Goal: Task Accomplishment & Management: Manage account settings

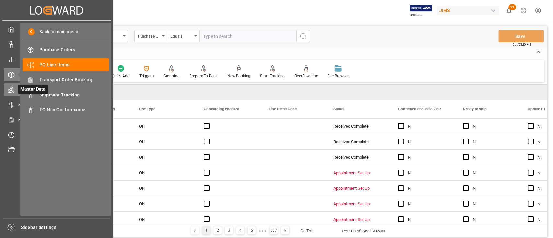
click at [14, 91] on icon at bounding box center [11, 90] width 6 height 6
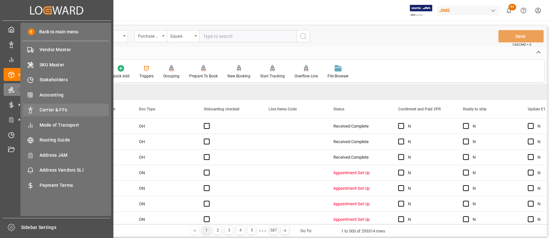
click at [59, 110] on span "Carrier & FFs" at bounding box center [75, 110] width 70 height 7
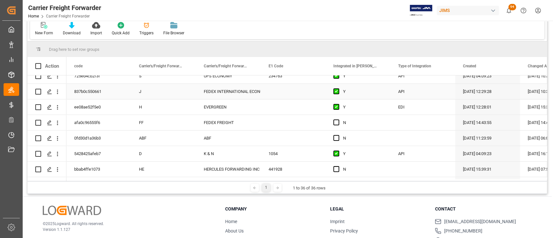
scroll to position [130, 0]
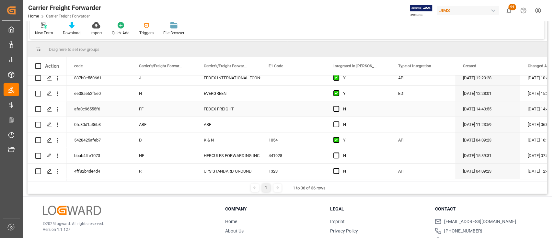
click at [406, 109] on div "Press SPACE to select this row." at bounding box center [423, 108] width 65 height 15
click at [444, 112] on icon "open menu" at bounding box center [444, 113] width 8 height 8
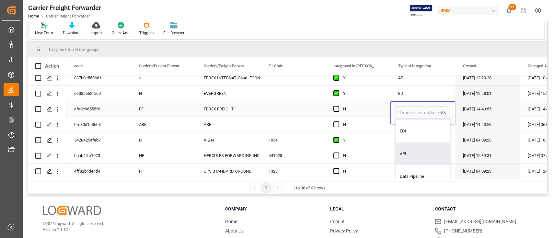
click at [413, 149] on div "API" at bounding box center [423, 154] width 54 height 23
type input "API"
click at [415, 138] on div "API" at bounding box center [422, 140] width 49 height 15
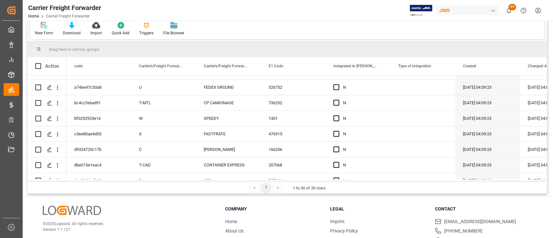
scroll to position [432, 0]
click at [419, 87] on div "Press SPACE to select this row." at bounding box center [423, 86] width 65 height 15
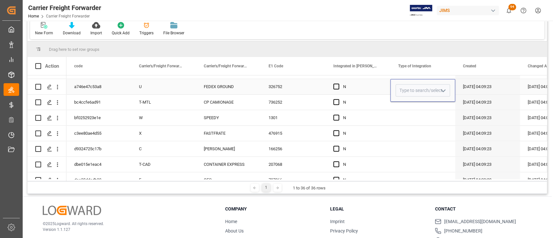
click at [444, 89] on icon "open menu" at bounding box center [444, 91] width 8 height 8
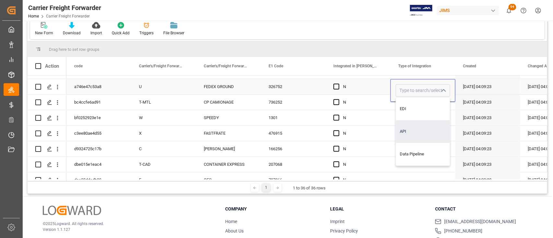
click at [416, 133] on div "API" at bounding box center [423, 131] width 54 height 23
type input "API"
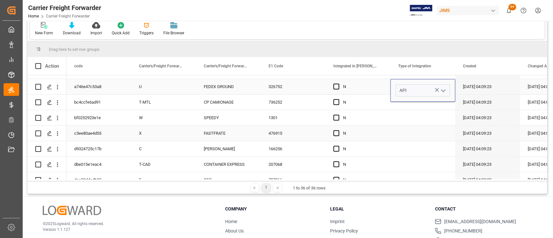
click at [408, 125] on div "Press SPACE to select this row." at bounding box center [423, 117] width 65 height 15
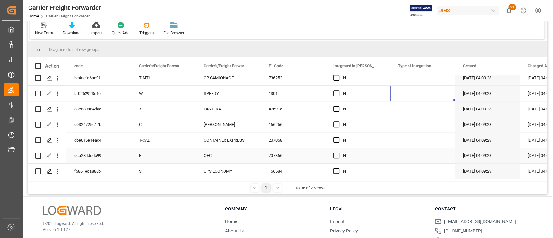
scroll to position [75, 0]
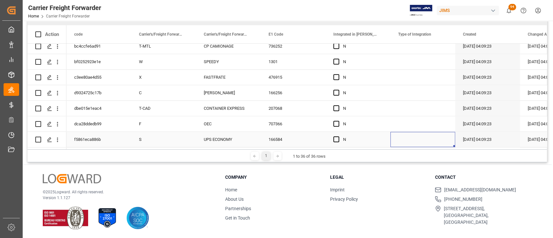
click at [418, 132] on div "Press SPACE to select this row." at bounding box center [423, 139] width 65 height 15
click at [414, 133] on div "Press SPACE to select this row." at bounding box center [423, 139] width 65 height 15
click at [447, 133] on icon "open menu" at bounding box center [444, 136] width 8 height 8
click at [443, 135] on polyline "close menu" at bounding box center [444, 136] width 4 height 2
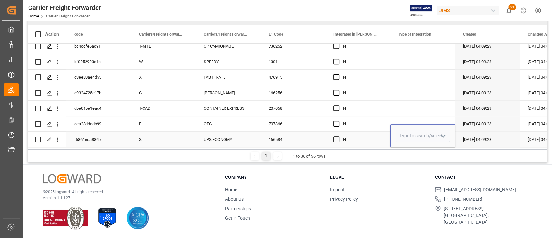
click at [445, 135] on polyline "open menu" at bounding box center [444, 136] width 4 height 2
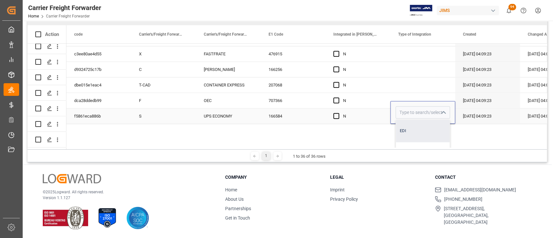
scroll to position [43, 0]
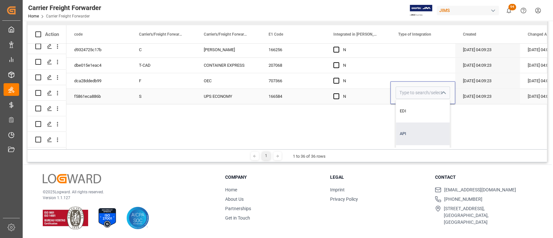
click at [411, 133] on div "API" at bounding box center [423, 134] width 54 height 23
type input "API"
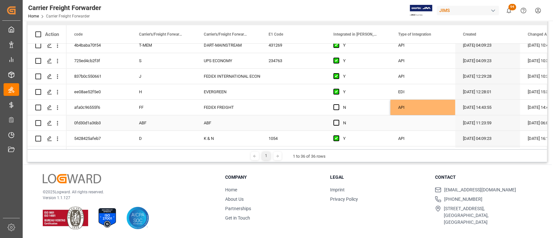
scroll to position [112, 0]
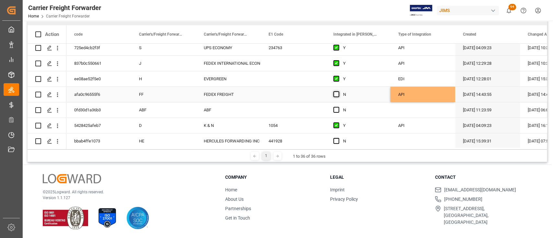
click at [337, 95] on span "Press SPACE to select this row." at bounding box center [337, 94] width 6 height 6
click at [338, 91] on input "Press SPACE to select this row." at bounding box center [338, 91] width 0 height 0
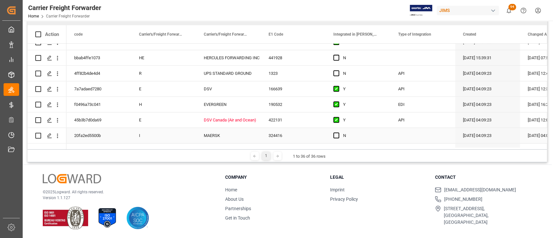
scroll to position [199, 0]
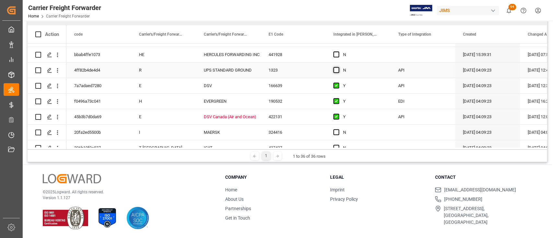
click at [336, 71] on span "Press SPACE to select this row." at bounding box center [337, 70] width 6 height 6
click at [338, 67] on input "Press SPACE to select this row." at bounding box center [338, 67] width 0 height 0
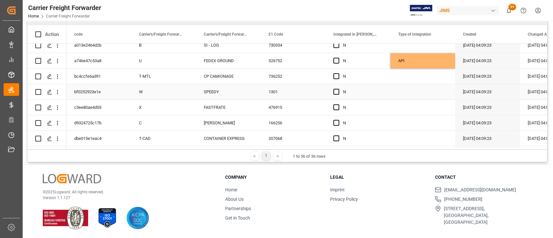
scroll to position [458, 0]
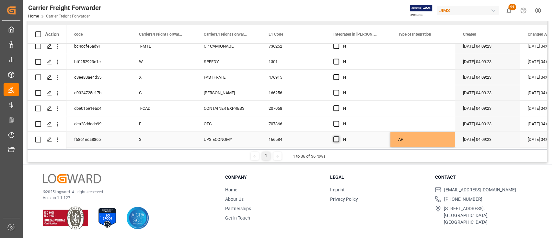
click at [337, 137] on span "Press SPACE to select this row." at bounding box center [337, 139] width 6 height 6
click at [338, 136] on input "Press SPACE to select this row." at bounding box center [338, 136] width 0 height 0
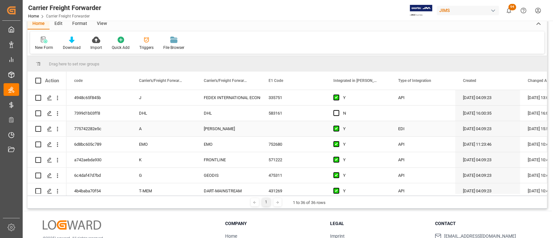
scroll to position [0, 0]
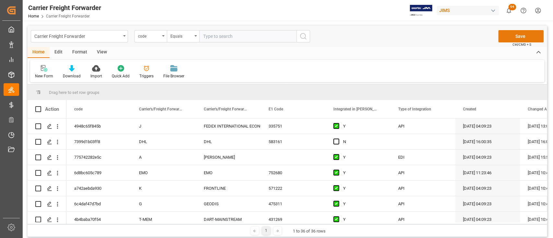
click at [525, 37] on button "Save" at bounding box center [521, 36] width 45 height 12
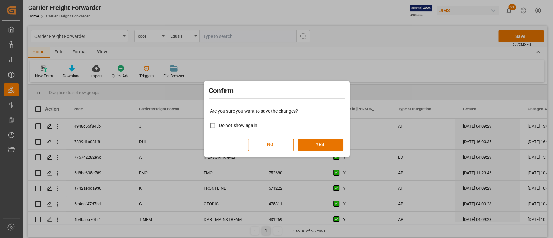
click at [225, 123] on span "Do not show again" at bounding box center [238, 125] width 38 height 5
click at [219, 123] on input "Do not show again" at bounding box center [213, 125] width 13 height 13
checkbox input "true"
click at [326, 143] on button "YES" at bounding box center [320, 145] width 45 height 12
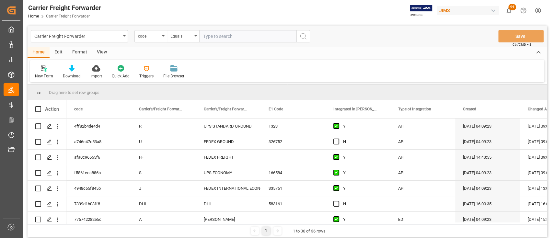
click at [437, 58] on div "Home Edit Format View New Form Download Import Quick Add Triggers File Browser" at bounding box center [288, 64] width 520 height 35
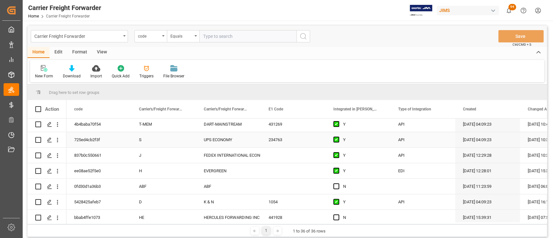
scroll to position [173, 0]
